Goal: Information Seeking & Learning: Learn about a topic

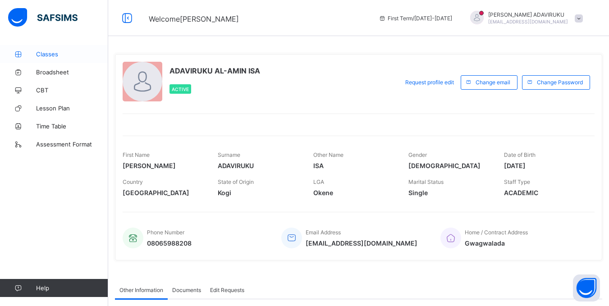
click at [49, 54] on span "Classes" at bounding box center [72, 53] width 72 height 7
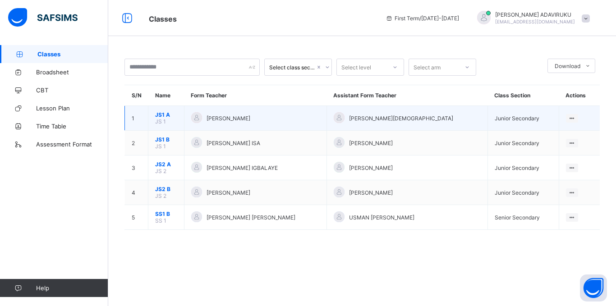
click at [158, 114] on span "JS1 A" at bounding box center [166, 114] width 22 height 7
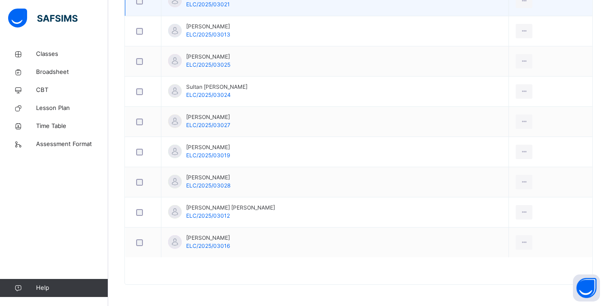
scroll to position [643, 0]
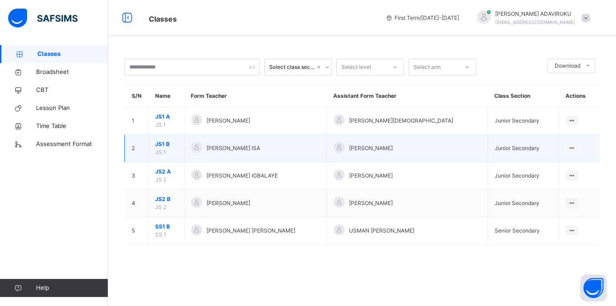
click at [164, 143] on span "JS1 B" at bounding box center [166, 144] width 22 height 8
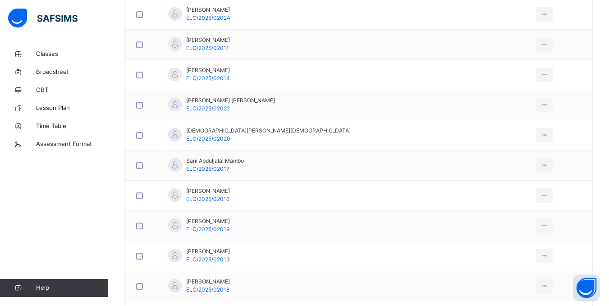
scroll to position [597, 0]
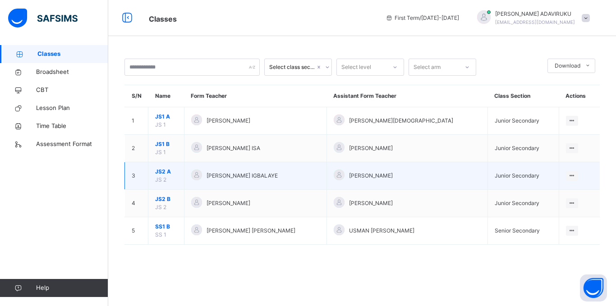
click at [164, 172] on span "JS2 A" at bounding box center [166, 172] width 22 height 8
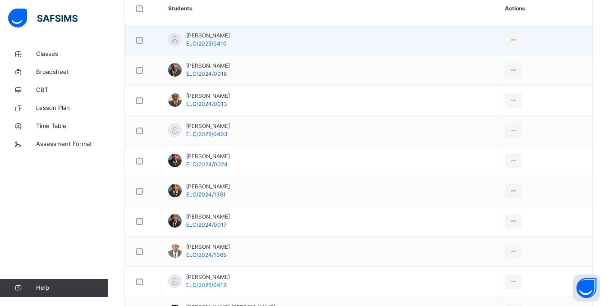
scroll to position [275, 0]
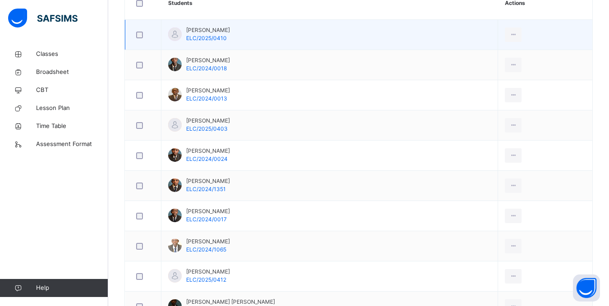
click at [248, 167] on td "Aslam Muhammad Ibrahim ELC/2024/0024" at bounding box center [329, 156] width 337 height 30
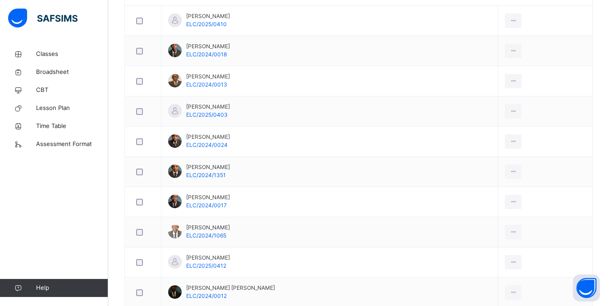
scroll to position [290, 0]
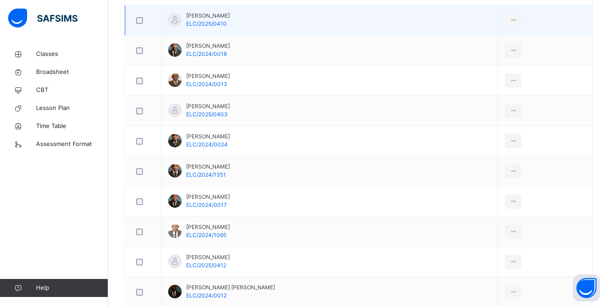
click at [451, 18] on td "Abdulhafiz Umar Paki ELC/2025/0410" at bounding box center [329, 20] width 337 height 30
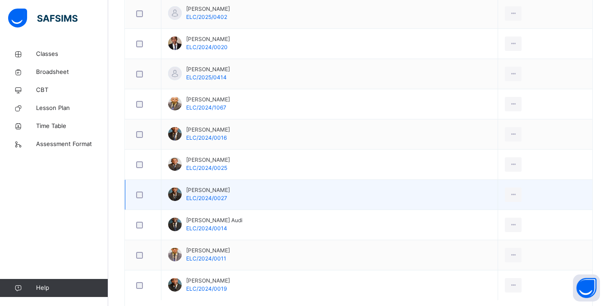
scroll to position [733, 0]
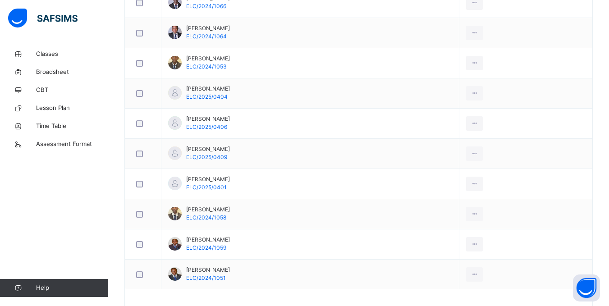
scroll to position [763, 0]
